Goal: Task Accomplishment & Management: Use online tool/utility

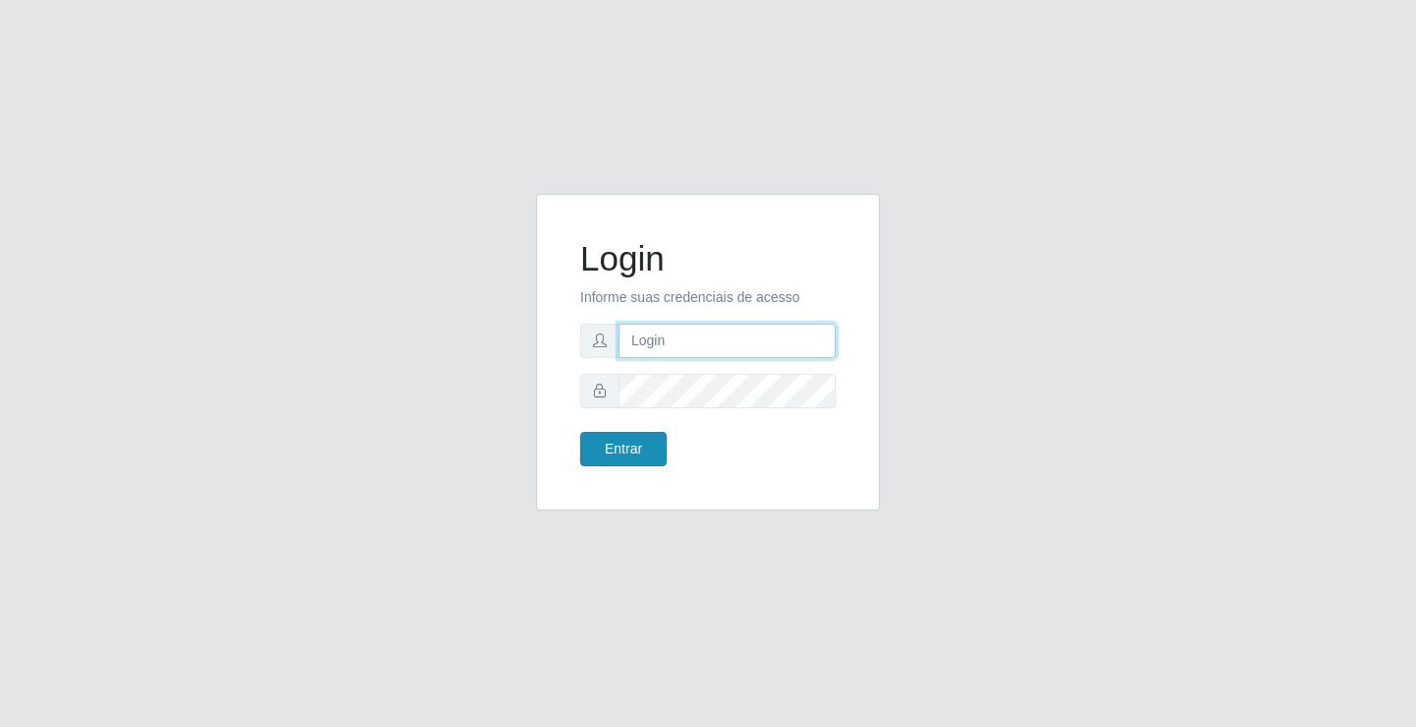
type input "[EMAIL_ADDRESS][DOMAIN_NAME]"
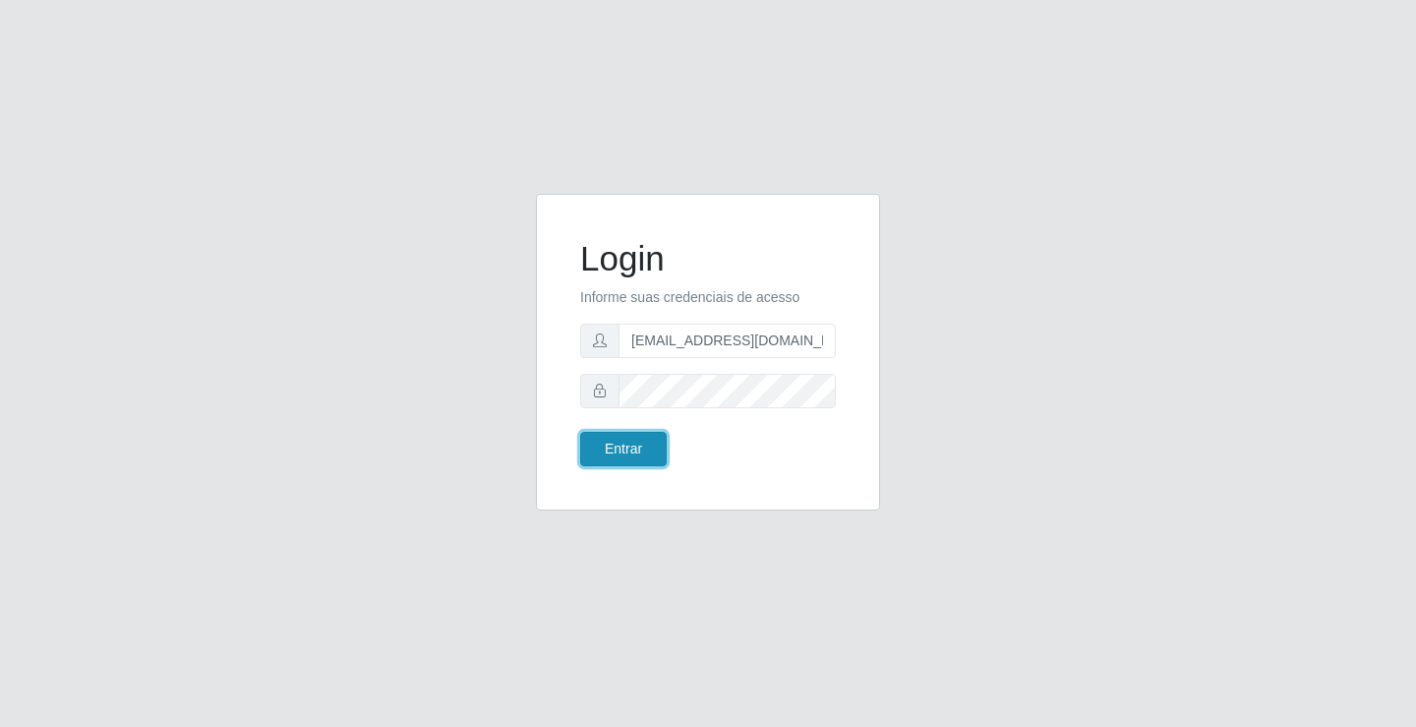
click at [627, 445] on button "Entrar" at bounding box center [623, 449] width 87 height 34
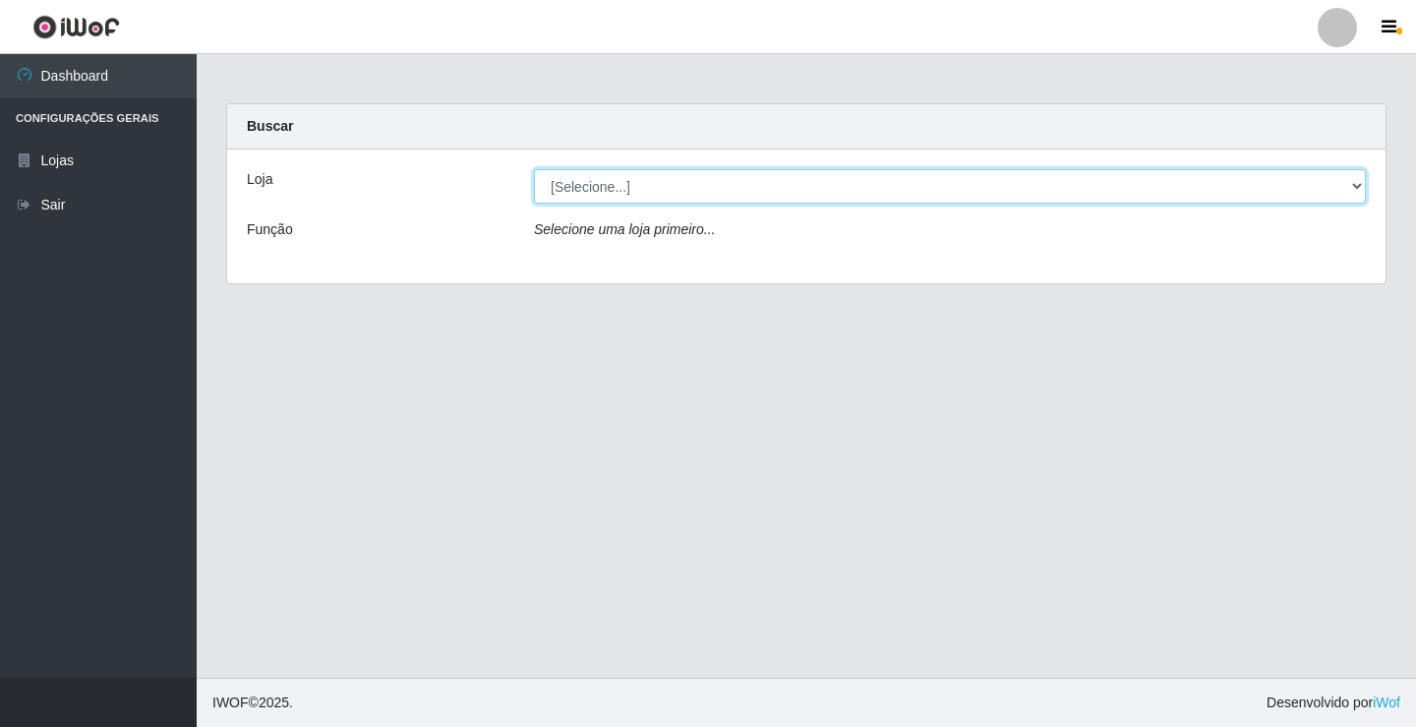
click at [803, 191] on select "[Selecione...] Rede Potiguar 4 - Extremoz" at bounding box center [950, 186] width 832 height 34
select select "78"
click at [534, 169] on select "[Selecione...] Rede Potiguar 4 - Extremoz" at bounding box center [950, 186] width 832 height 34
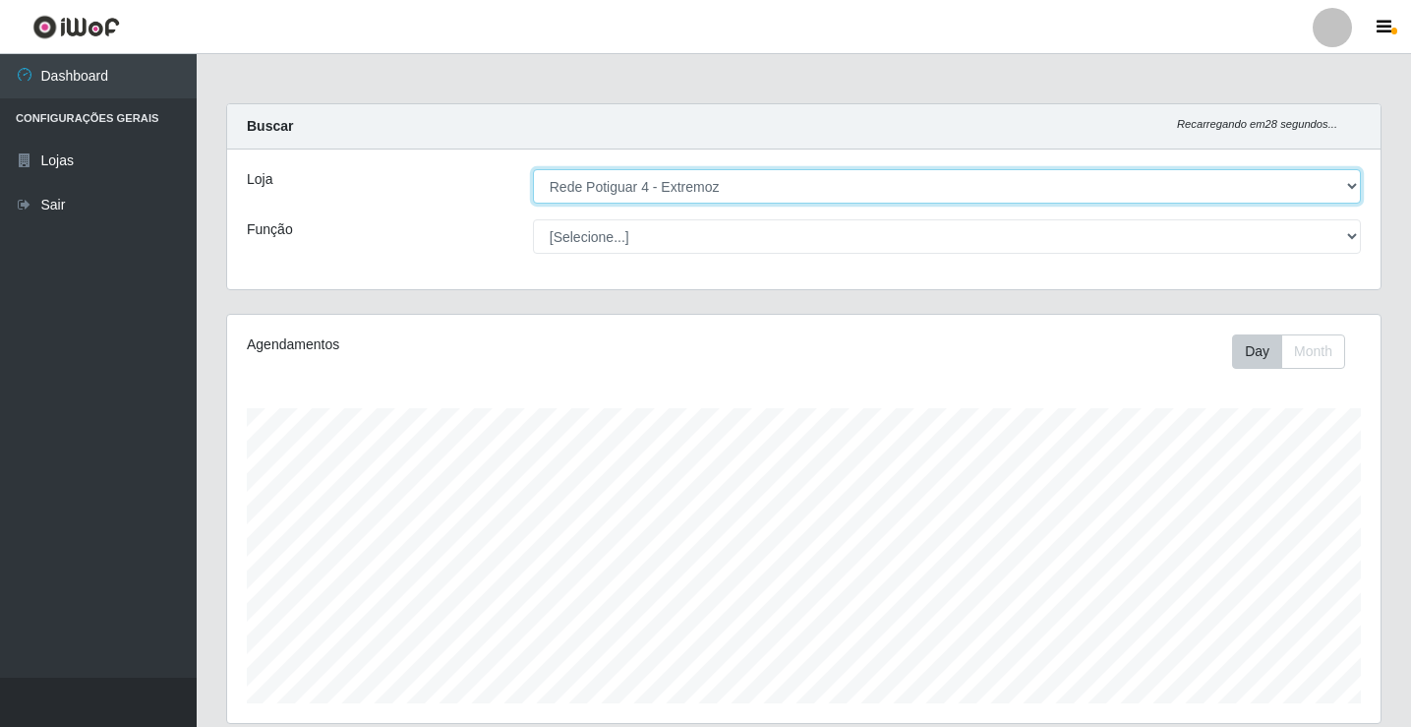
scroll to position [229, 0]
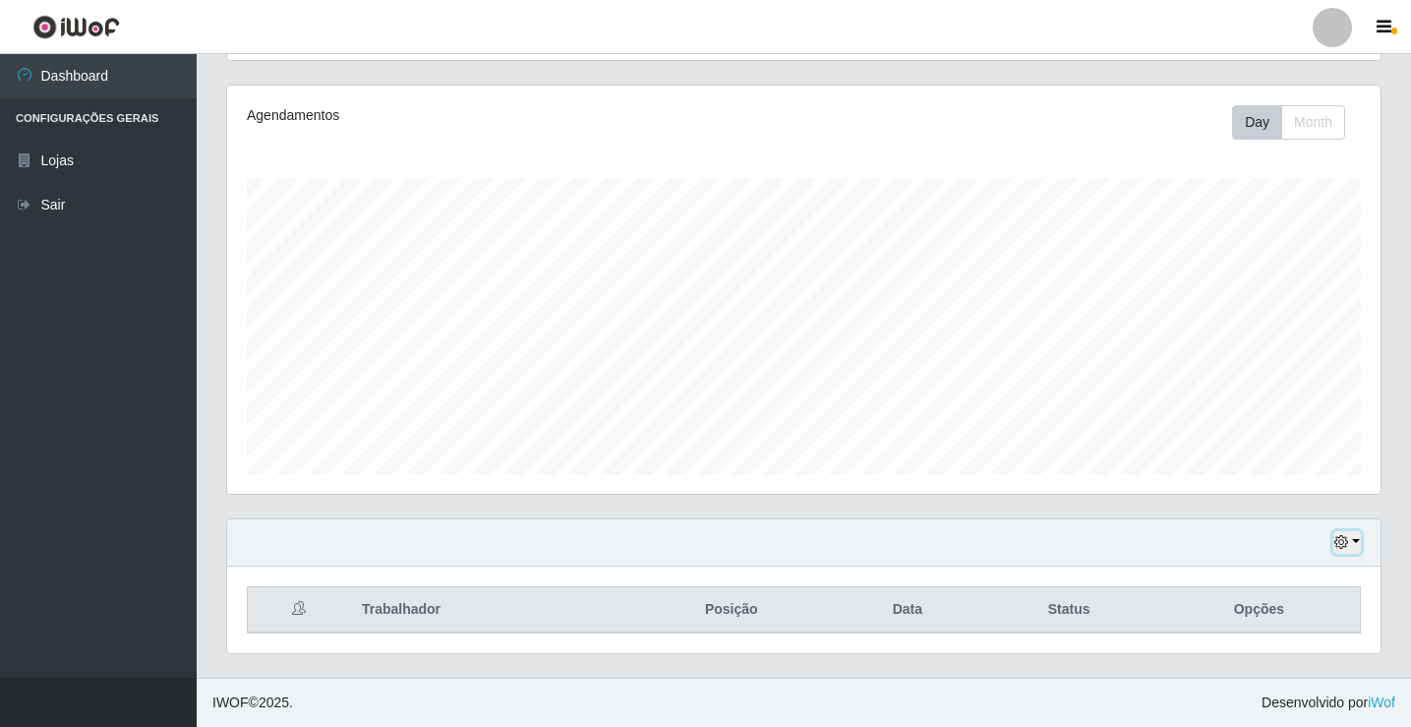
click at [1345, 544] on icon "button" at bounding box center [1341, 542] width 14 height 14
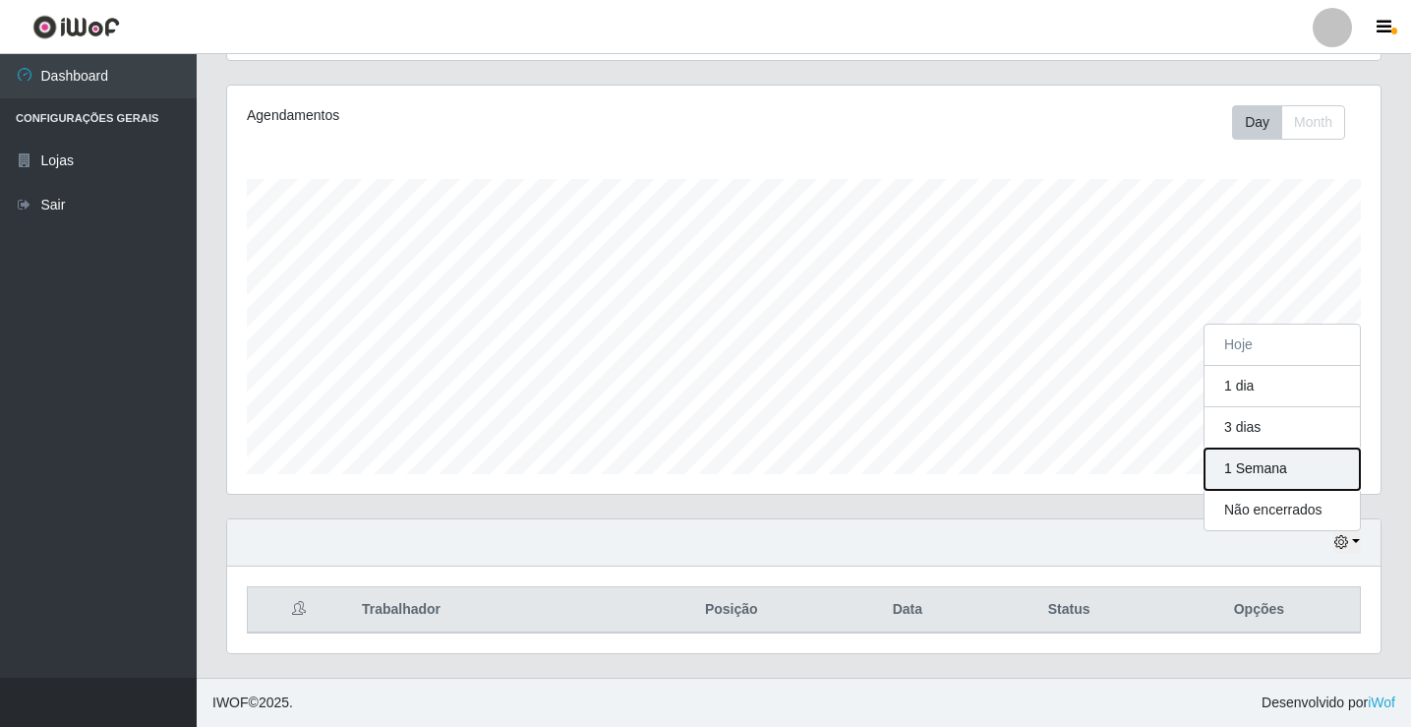
click at [1264, 455] on button "1 Semana" at bounding box center [1282, 468] width 155 height 41
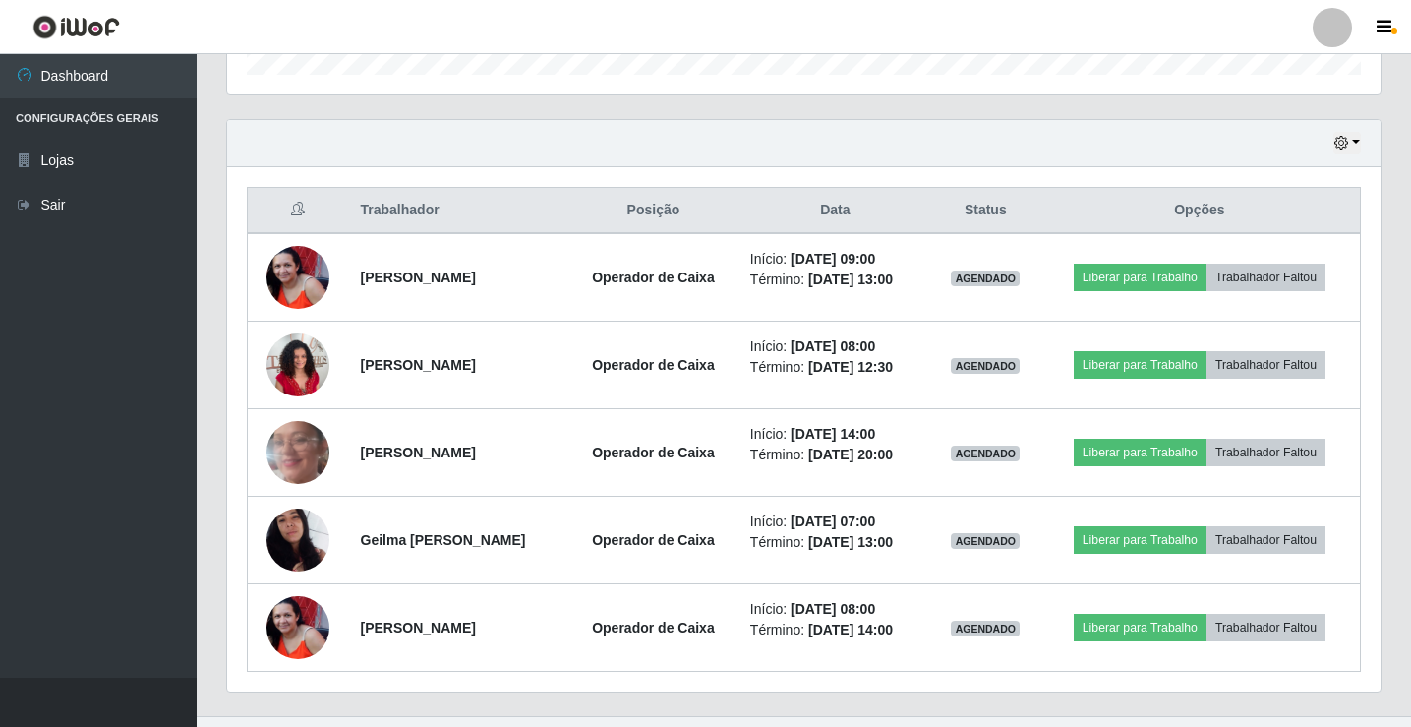
scroll to position [667, 0]
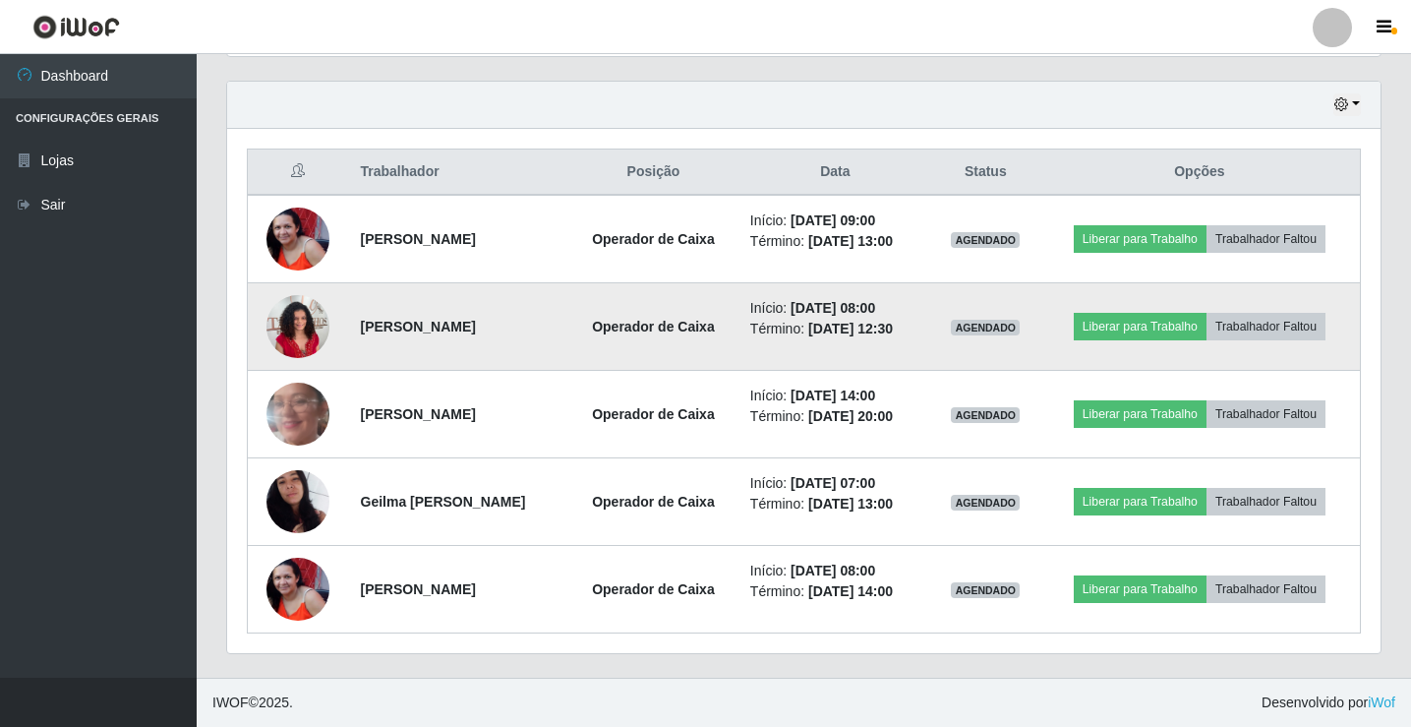
click at [283, 320] on img at bounding box center [297, 326] width 63 height 84
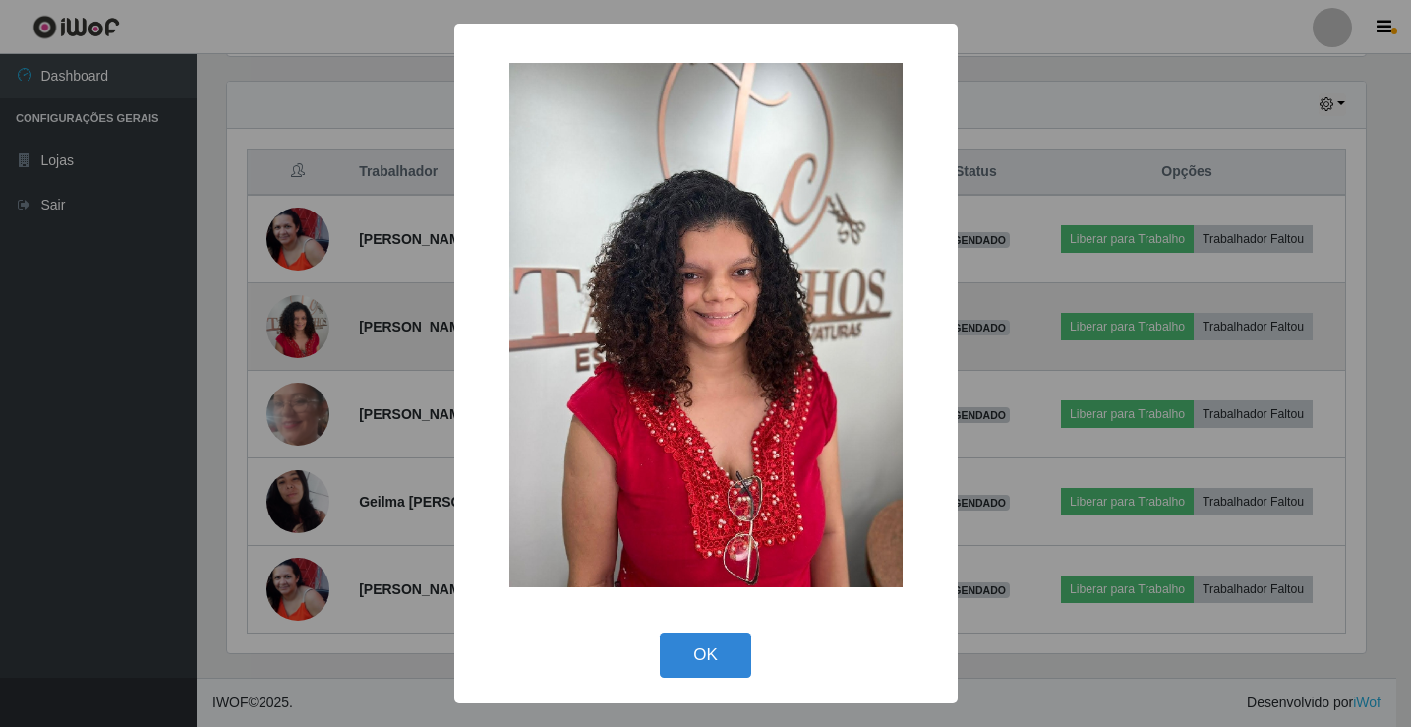
scroll to position [408, 1144]
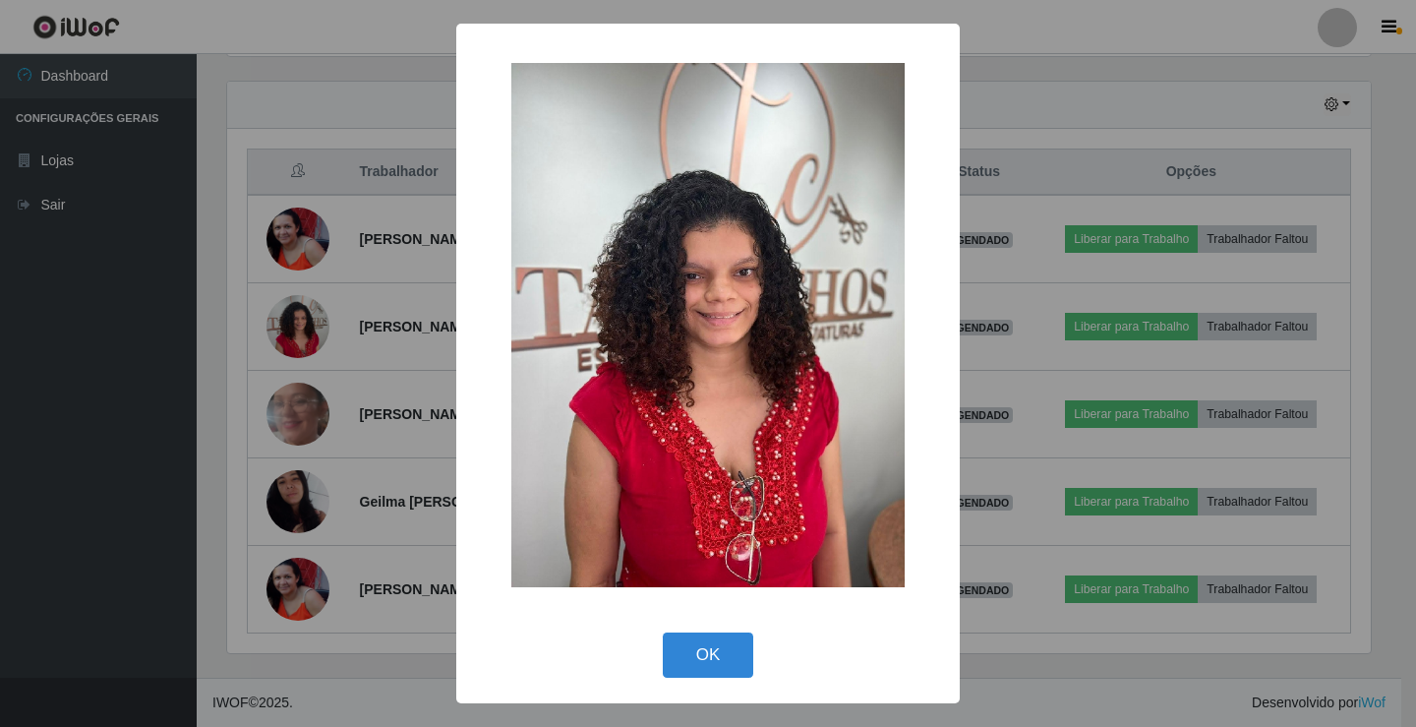
click at [246, 320] on div "× OK Cancel" at bounding box center [708, 363] width 1416 height 727
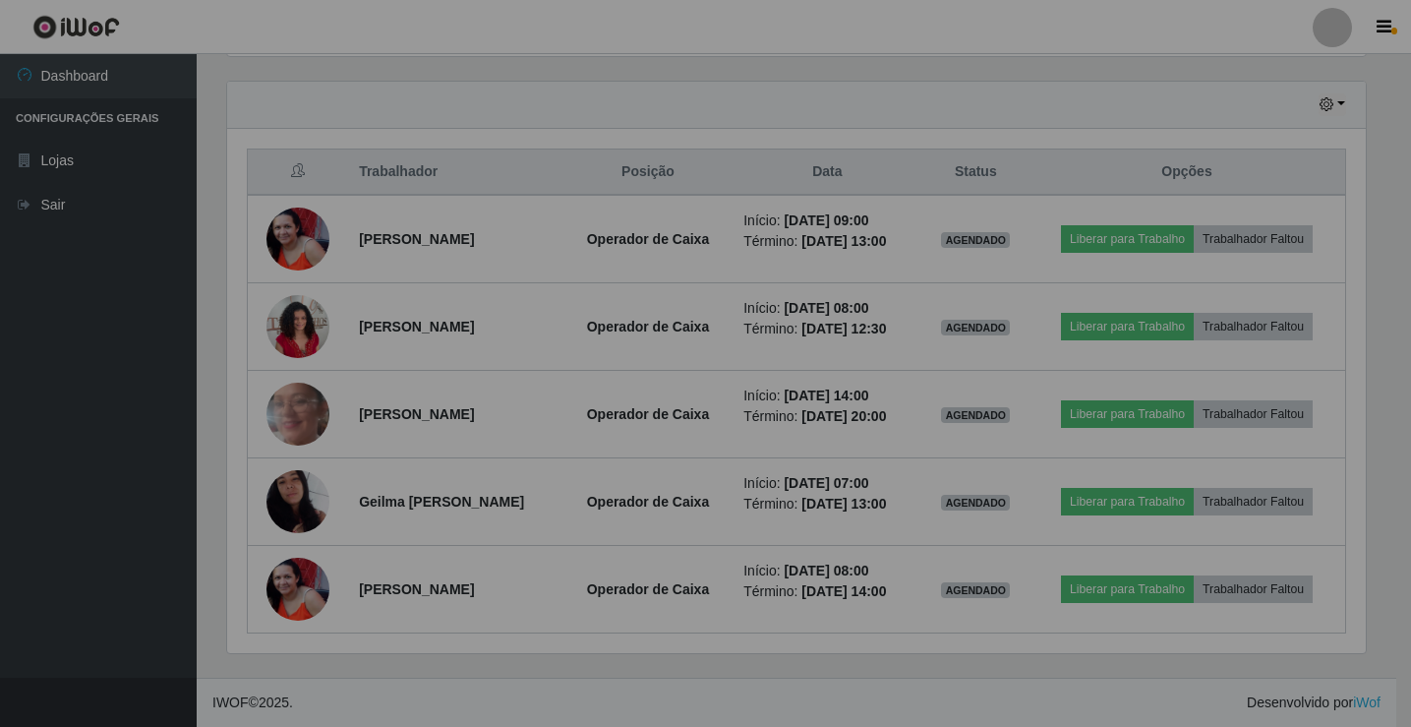
scroll to position [408, 1153]
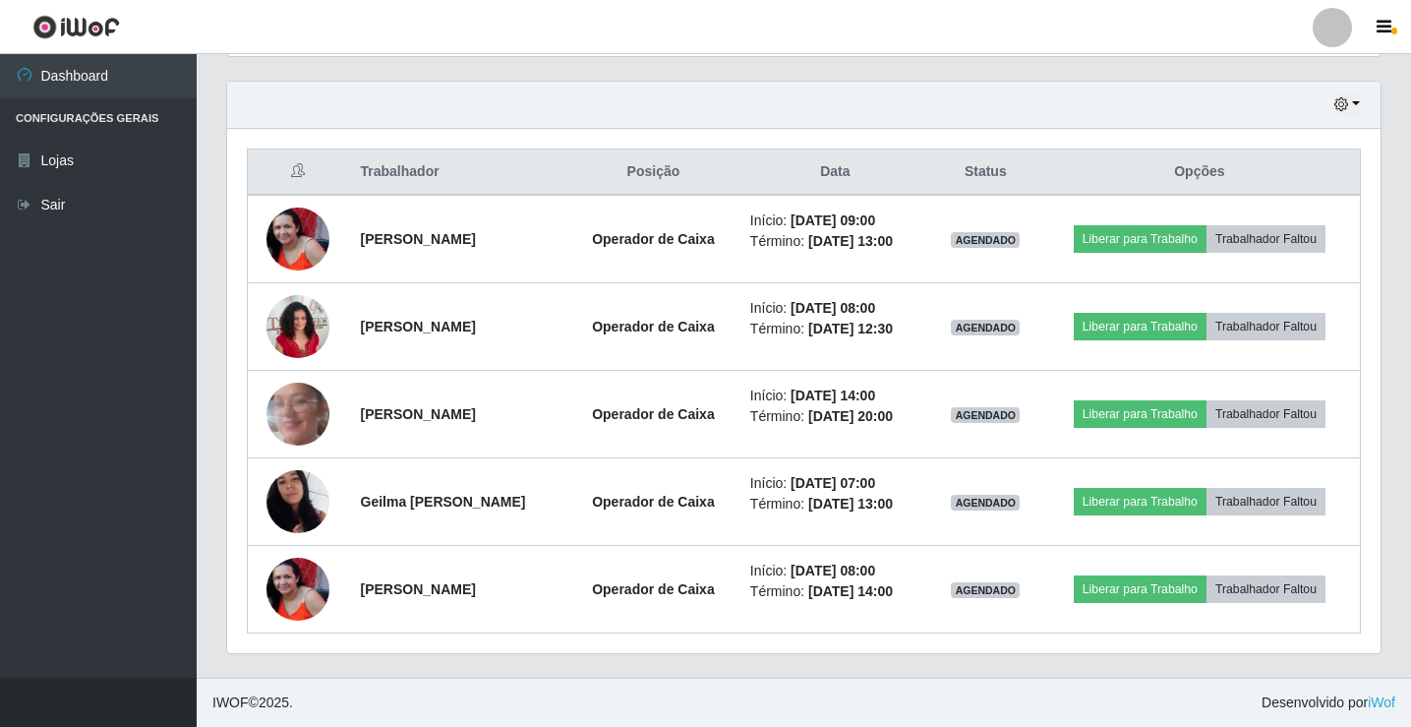
click at [729, 639] on div "Trabalhador Posição Data Status Opções [PERSON_NAME] Operador de Caixa Início: …" at bounding box center [803, 391] width 1153 height 524
